Goal: Task Accomplishment & Management: Use online tool/utility

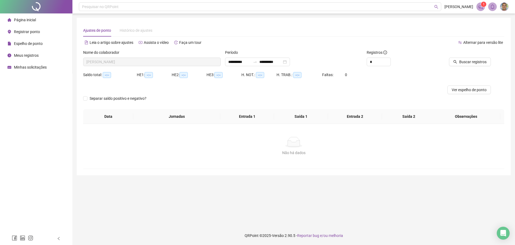
type input "**********"
click at [31, 31] on span "Registrar ponto" at bounding box center [27, 32] width 26 height 4
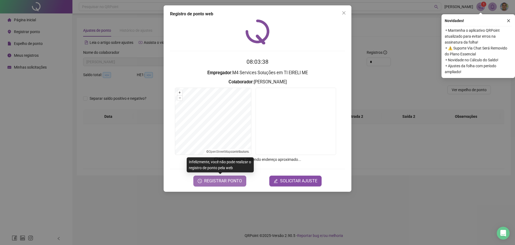
click at [224, 181] on span "REGISTRAR PONTO" at bounding box center [223, 180] width 38 height 6
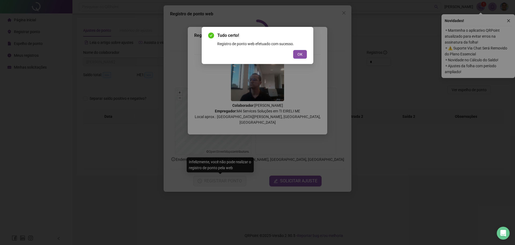
click at [296, 59] on div "Tudo certo! Registro de ponto web efetuado com sucesso. OK" at bounding box center [258, 45] width 112 height 37
click at [298, 55] on span "OK" at bounding box center [300, 54] width 5 height 6
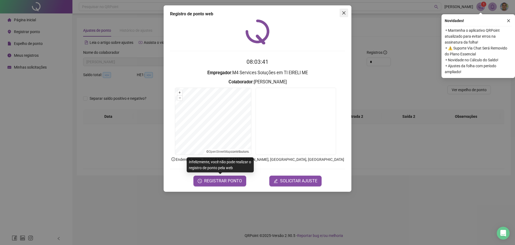
click at [343, 11] on icon "close" at bounding box center [344, 13] width 4 height 4
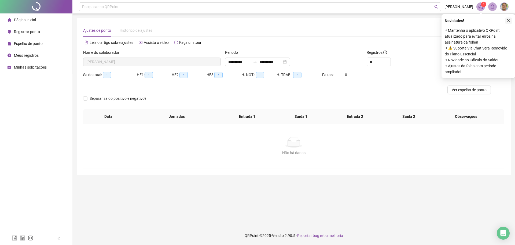
click at [511, 20] on button "button" at bounding box center [509, 20] width 6 height 6
